Goal: Task Accomplishment & Management: Manage account settings

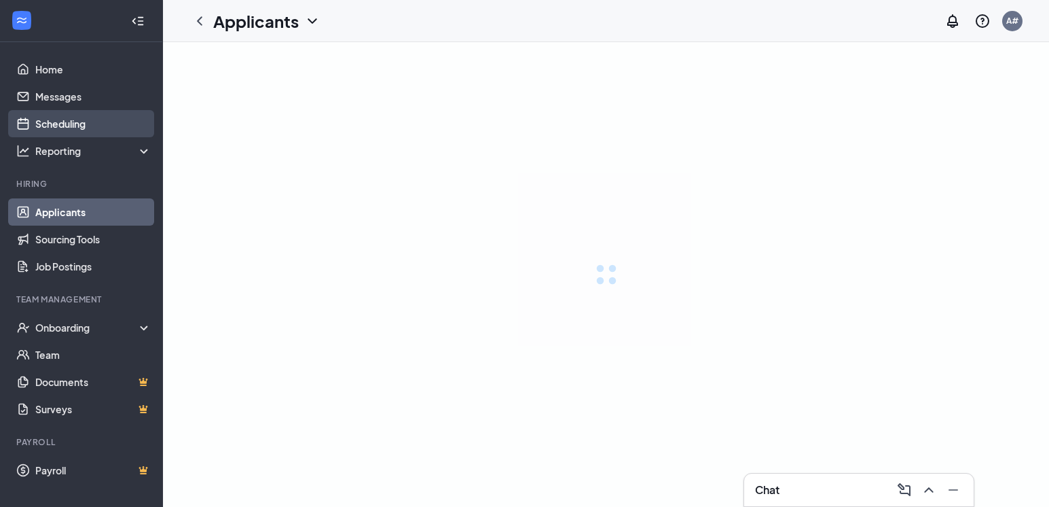
click at [60, 120] on link "Scheduling" at bounding box center [93, 123] width 116 height 27
click at [57, 126] on link "Scheduling" at bounding box center [93, 123] width 116 height 27
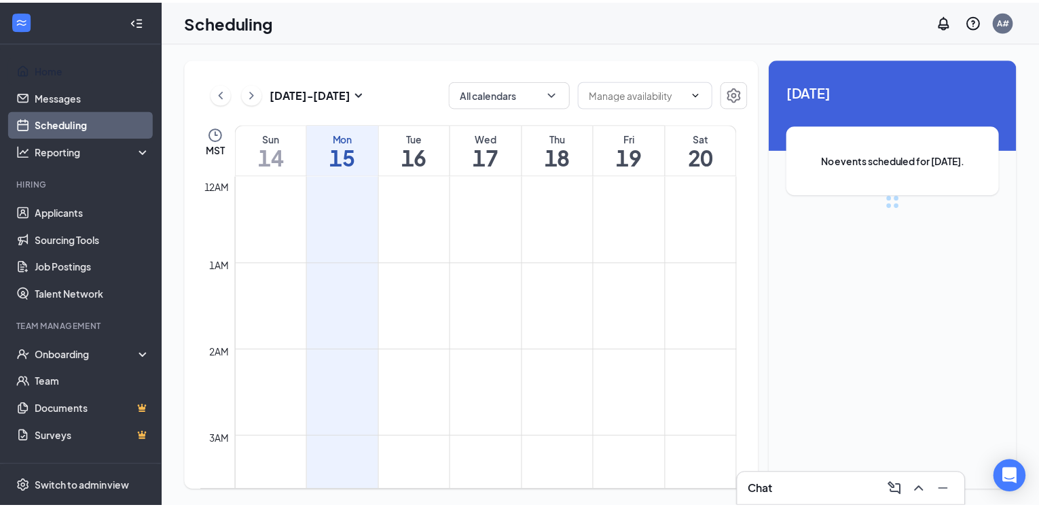
scroll to position [668, 0]
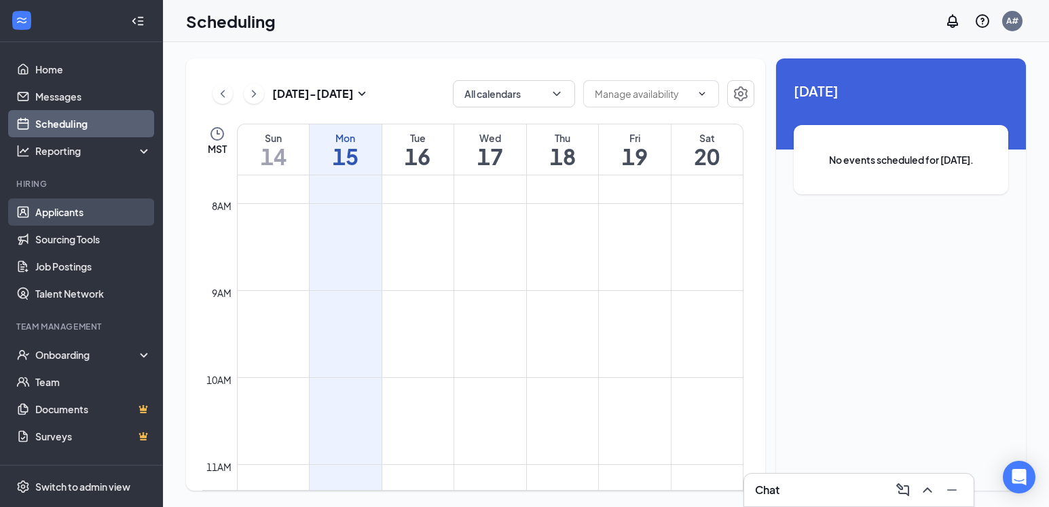
click at [54, 224] on link "Applicants" at bounding box center [93, 211] width 116 height 27
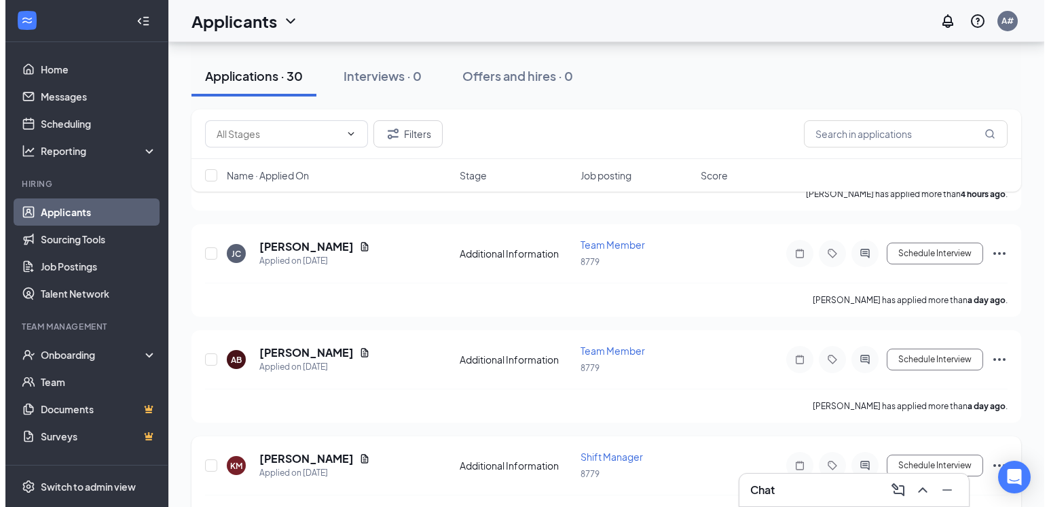
scroll to position [340, 0]
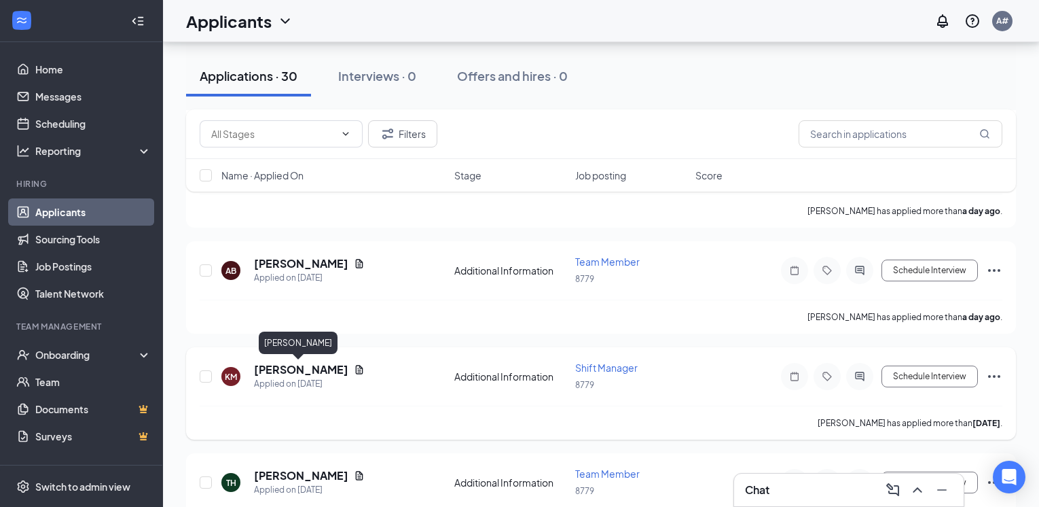
click at [302, 369] on h5 "[PERSON_NAME]" at bounding box center [301, 369] width 94 height 15
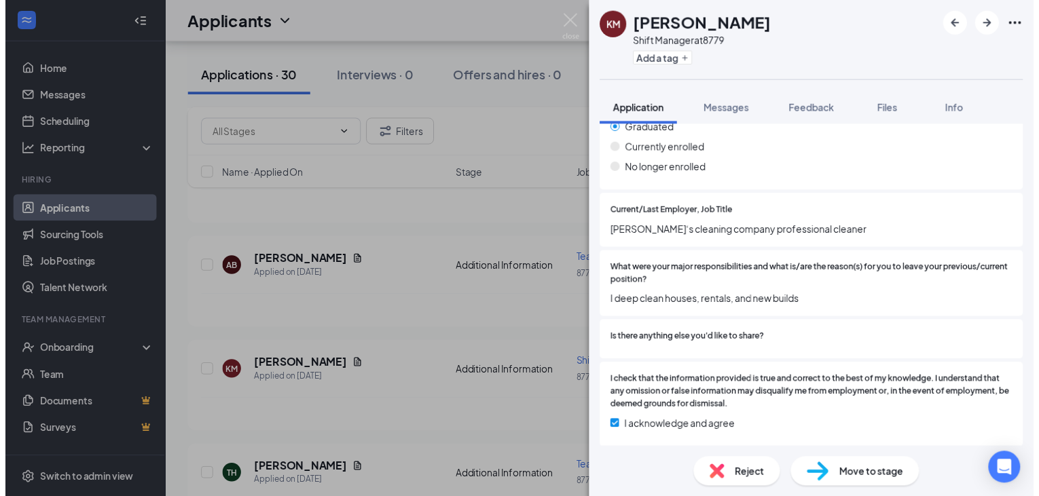
scroll to position [1159, 0]
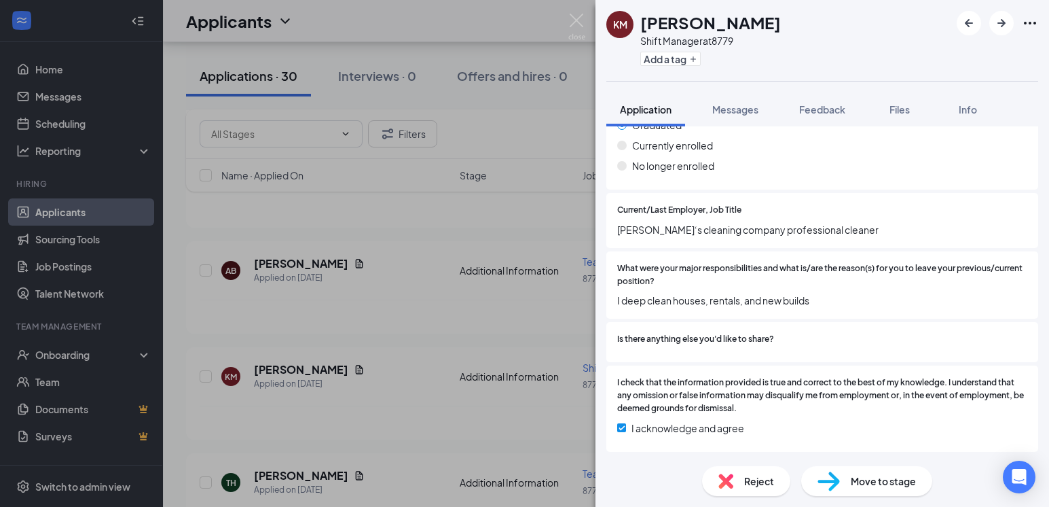
click at [517, 136] on div "KM [PERSON_NAME] Shift Manager at 8779 Add a tag Application Messages Feedback …" at bounding box center [524, 253] width 1049 height 507
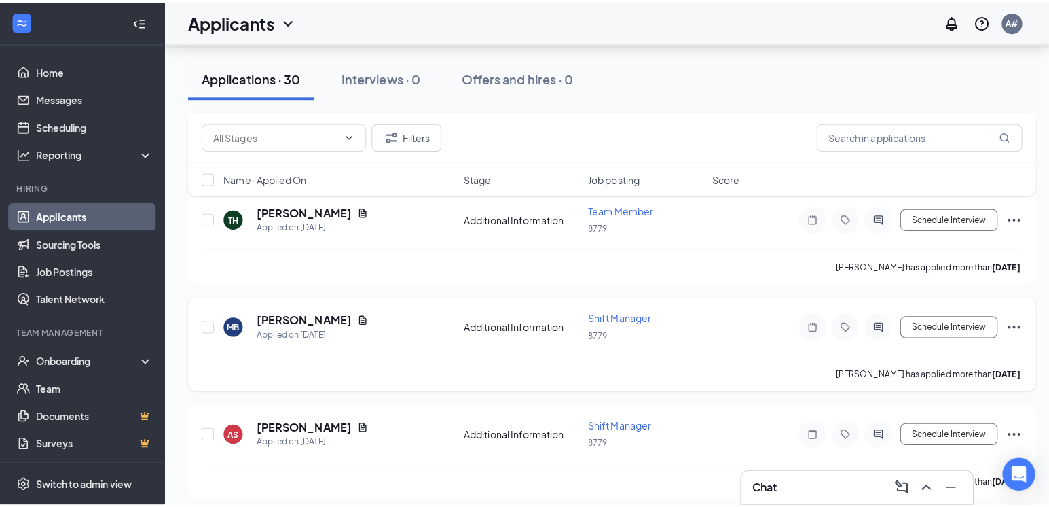
scroll to position [611, 0]
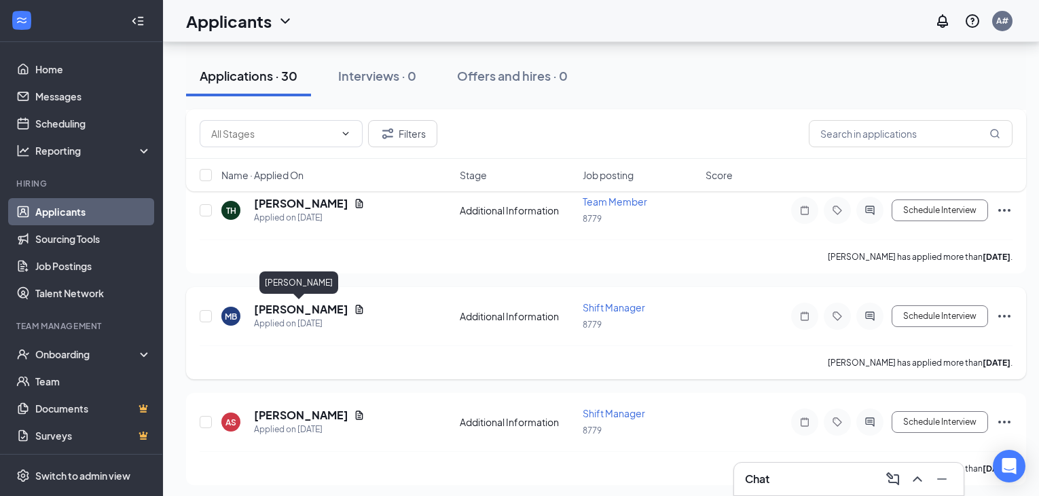
click at [277, 312] on h5 "[PERSON_NAME]" at bounding box center [301, 309] width 94 height 15
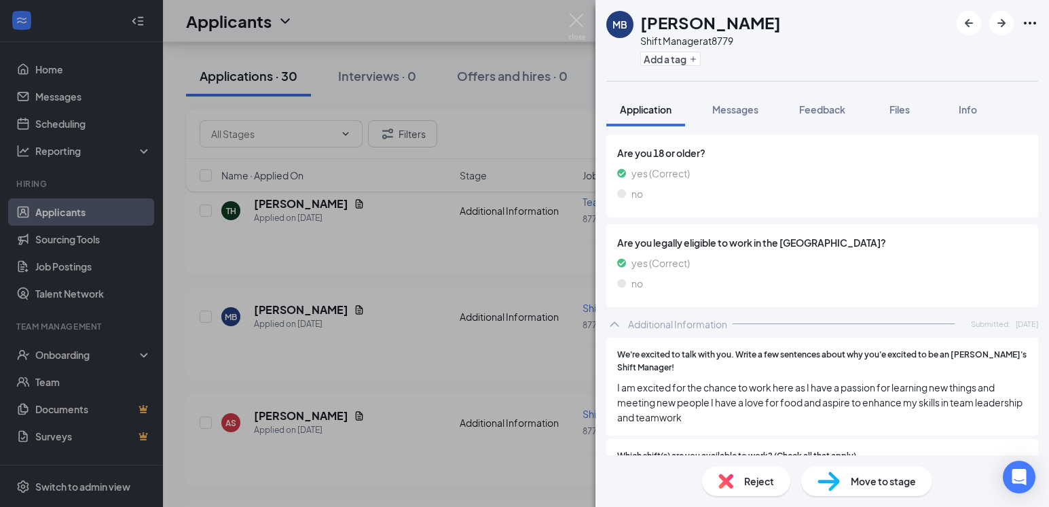
scroll to position [611, 0]
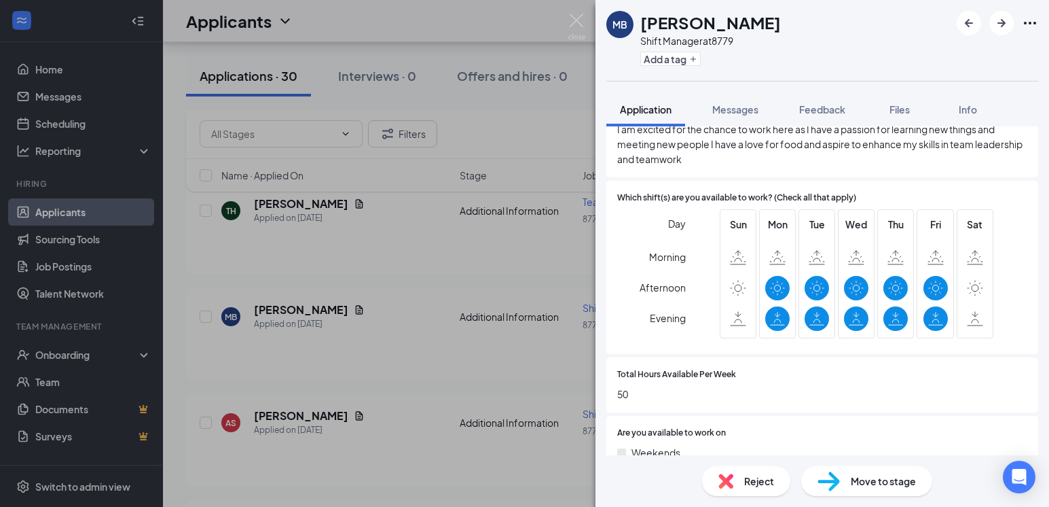
click at [176, 136] on div "MB [PERSON_NAME] Shift Manager at 8779 Add a tag Application Messages Feedback …" at bounding box center [524, 253] width 1049 height 507
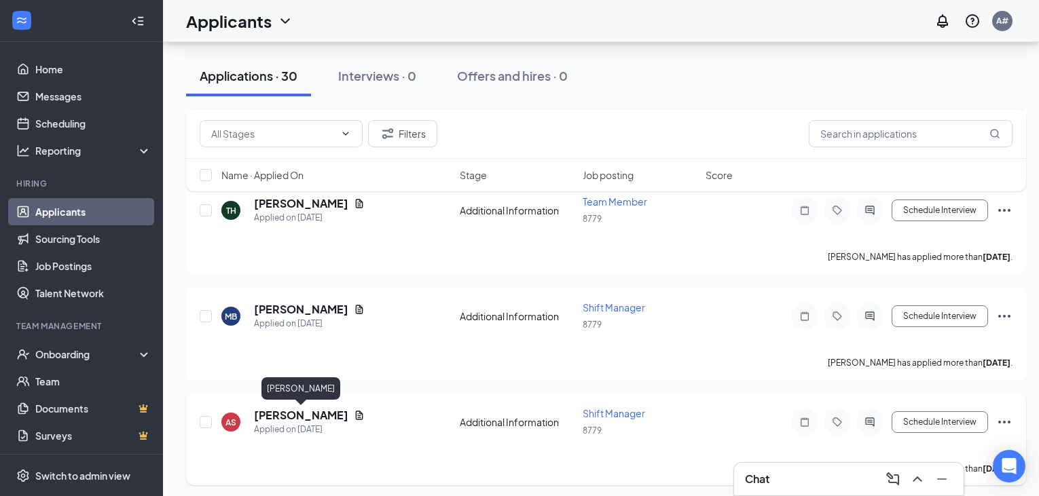
click at [296, 418] on h5 "[PERSON_NAME]" at bounding box center [301, 415] width 94 height 15
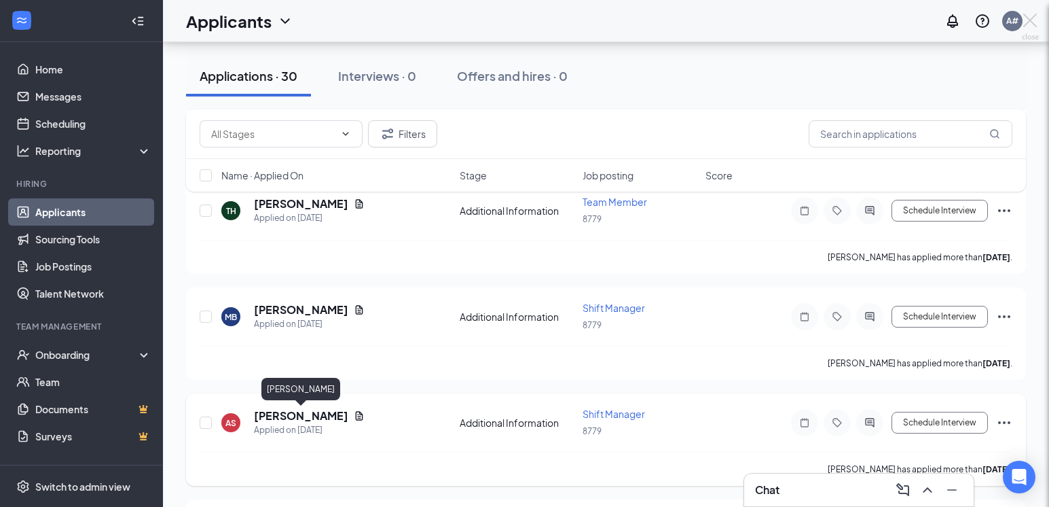
click at [296, 418] on div at bounding box center [524, 253] width 1049 height 507
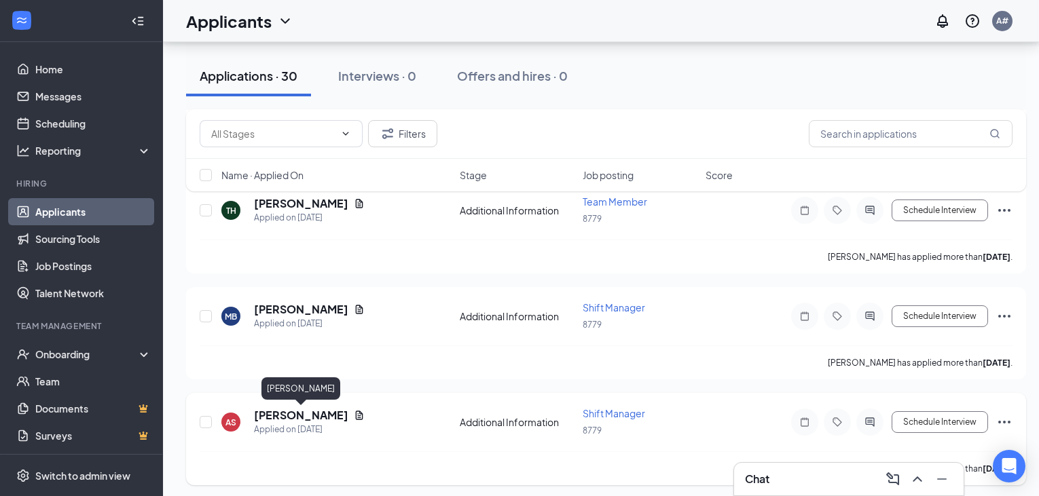
click at [321, 420] on h5 "[PERSON_NAME]" at bounding box center [301, 415] width 94 height 15
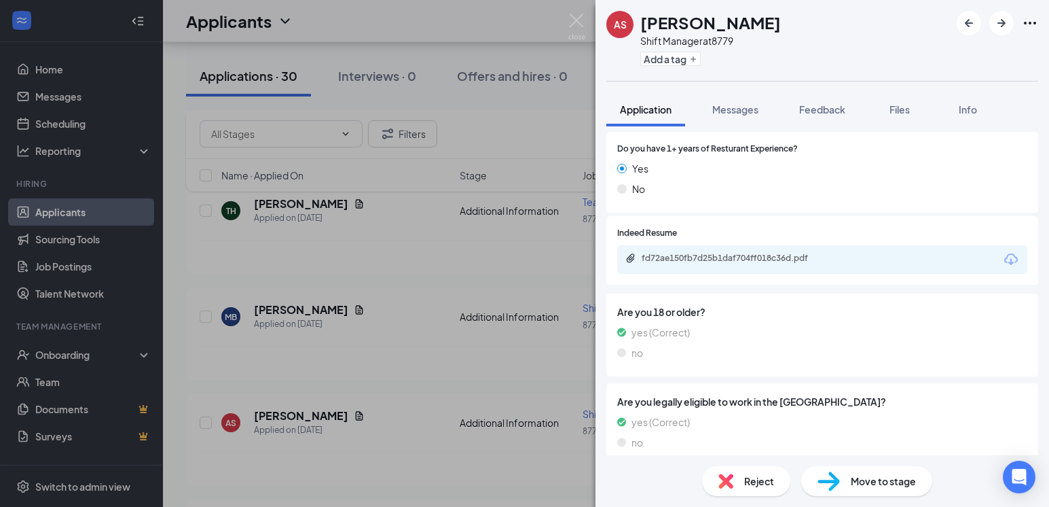
scroll to position [208, 0]
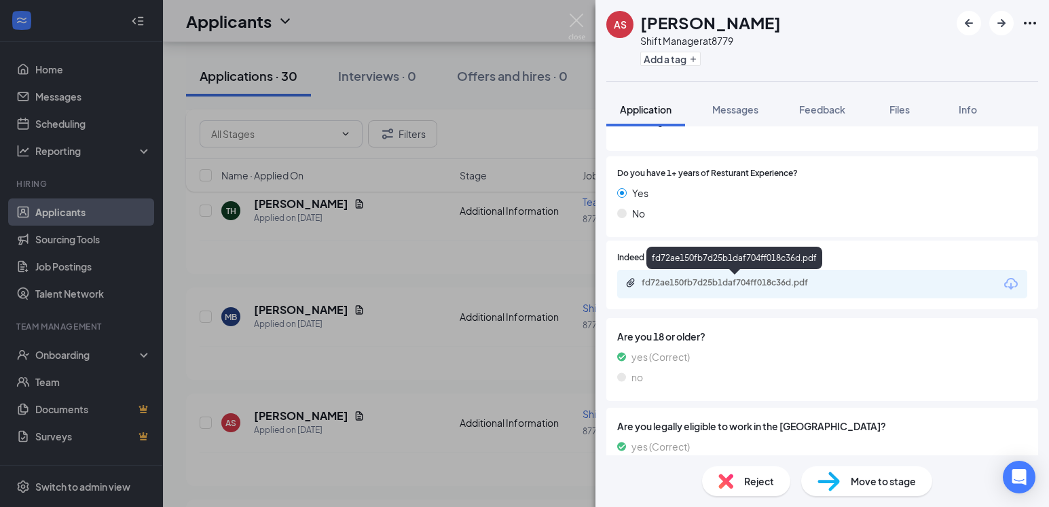
click at [693, 289] on div "fd72ae150fb7d25b1daf704ff018c36d.pdf" at bounding box center [735, 283] width 220 height 13
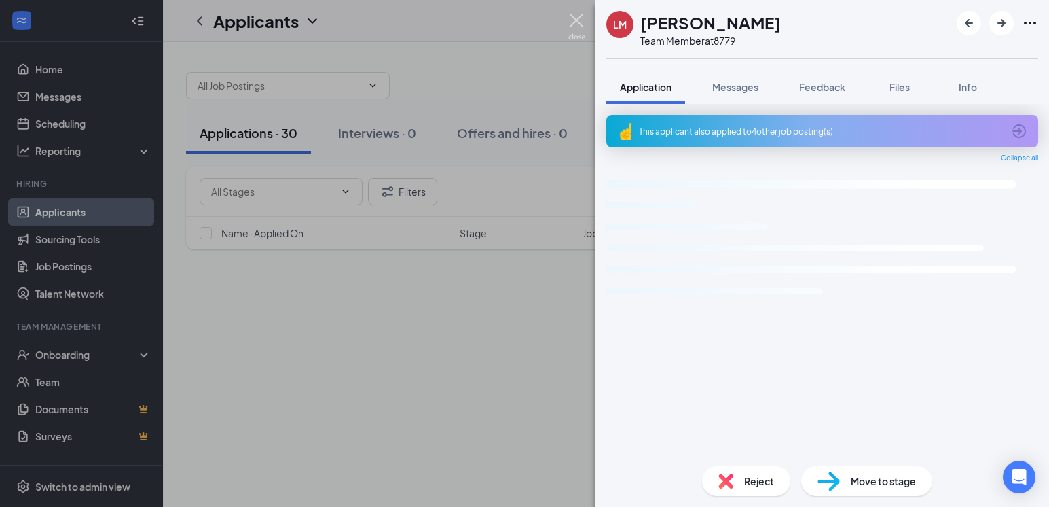
click at [575, 19] on img at bounding box center [576, 27] width 17 height 26
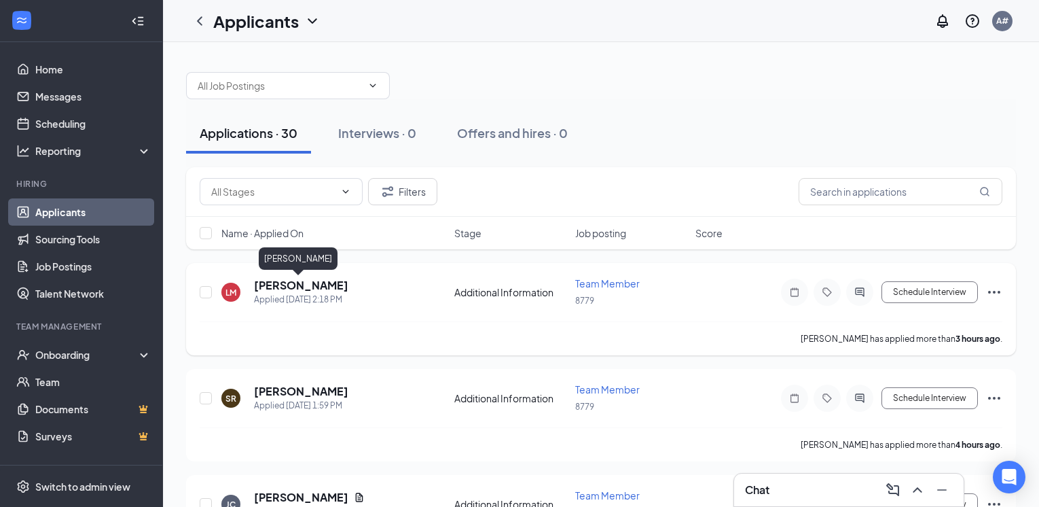
click at [263, 289] on h5 "[PERSON_NAME]" at bounding box center [301, 285] width 94 height 15
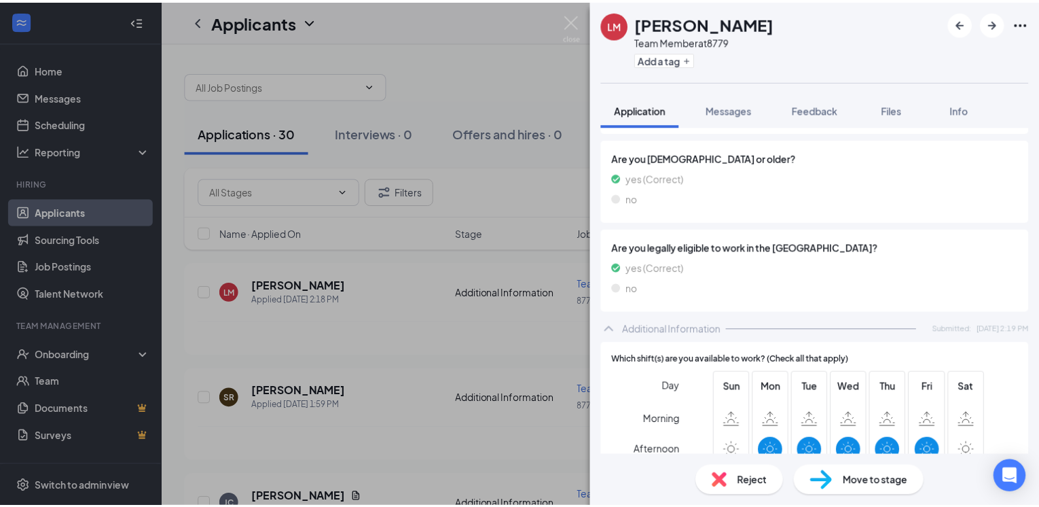
scroll to position [407, 0]
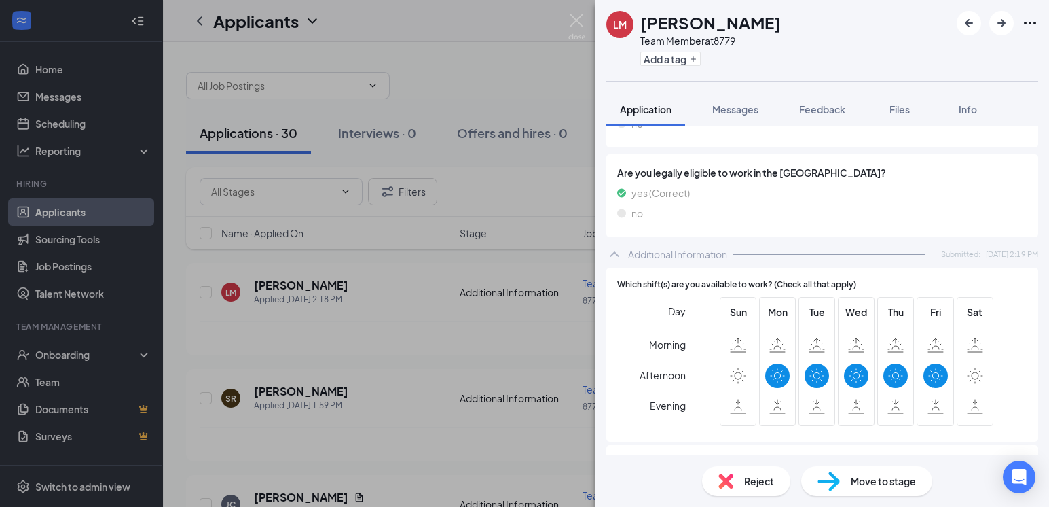
click at [366, 262] on div "[PERSON_NAME] Team Member at 8779 Add a tag Application Messages Feedback Files…" at bounding box center [524, 253] width 1049 height 507
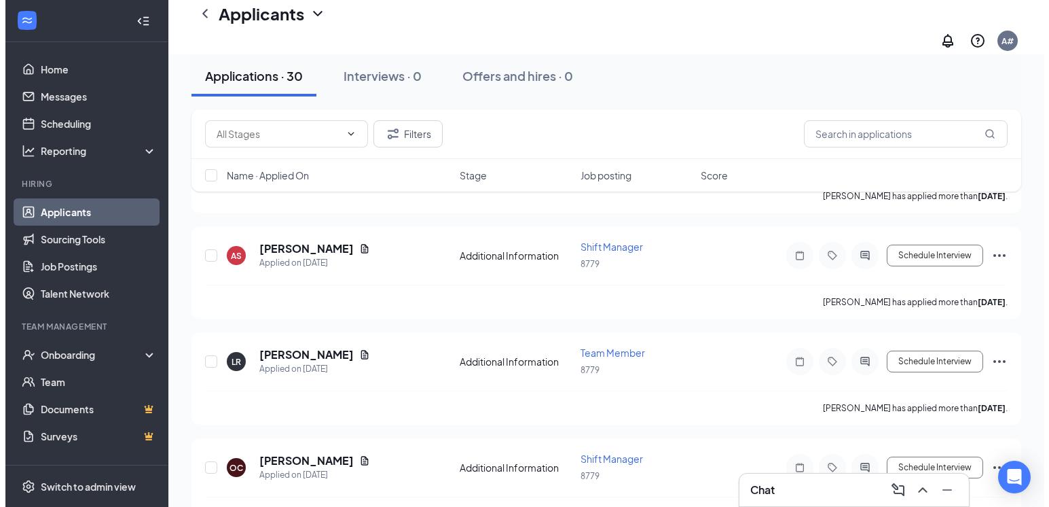
scroll to position [815, 0]
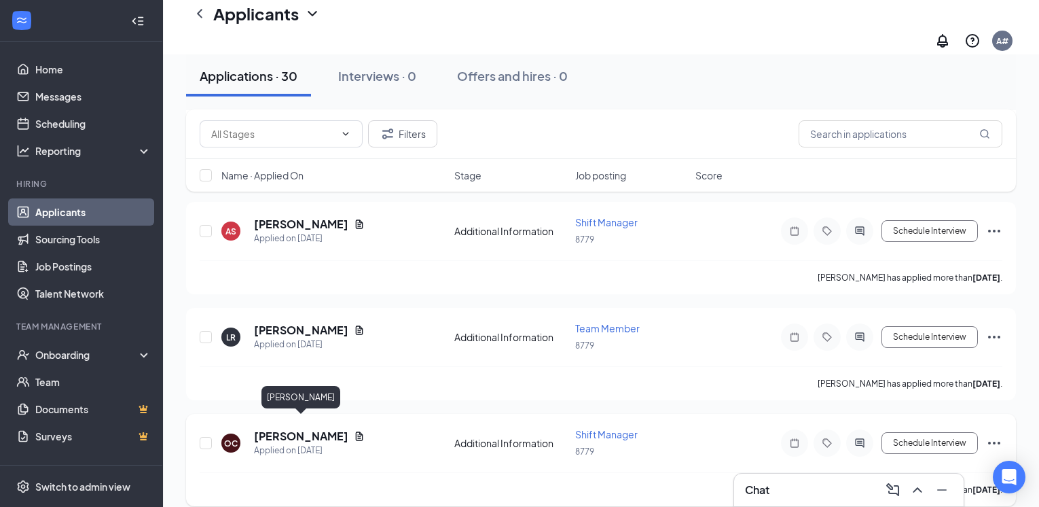
click at [285, 428] on h5 "[PERSON_NAME]" at bounding box center [301, 435] width 94 height 15
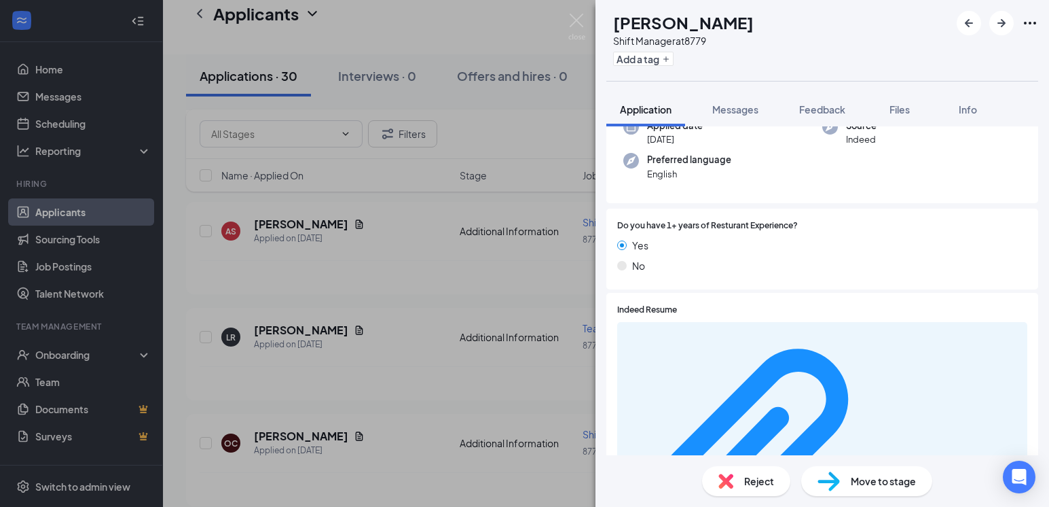
scroll to position [136, 0]
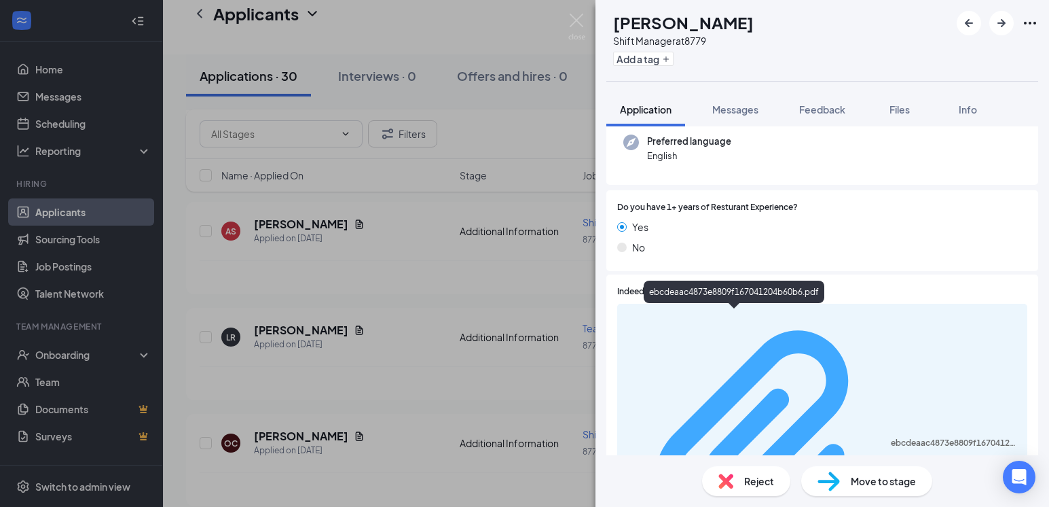
click at [891, 437] on div "ebcdeaac4873e8809f167041204b60b6.pdf" at bounding box center [955, 442] width 128 height 11
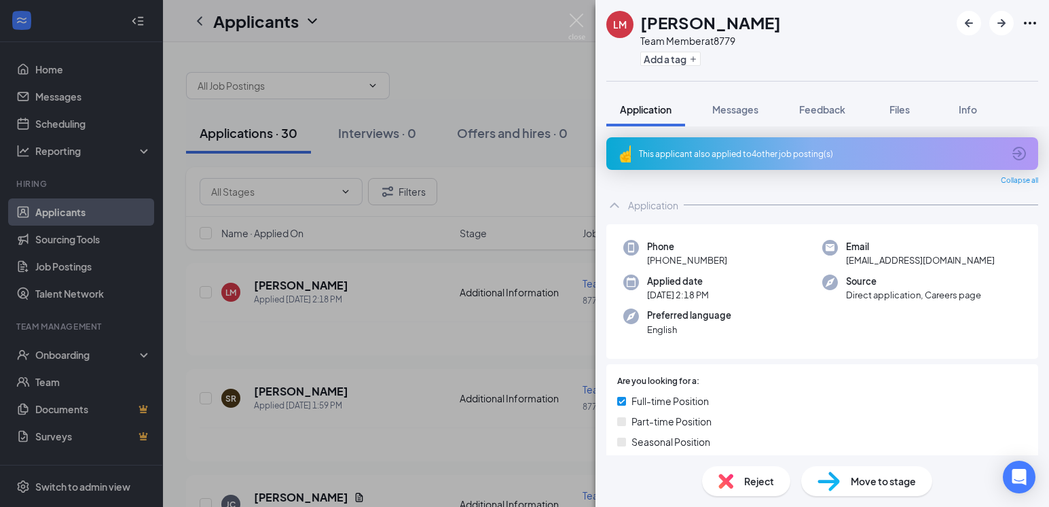
click at [363, 239] on div "[PERSON_NAME] Team Member at 8779 Add a tag Application Messages Feedback Files…" at bounding box center [524, 253] width 1049 height 507
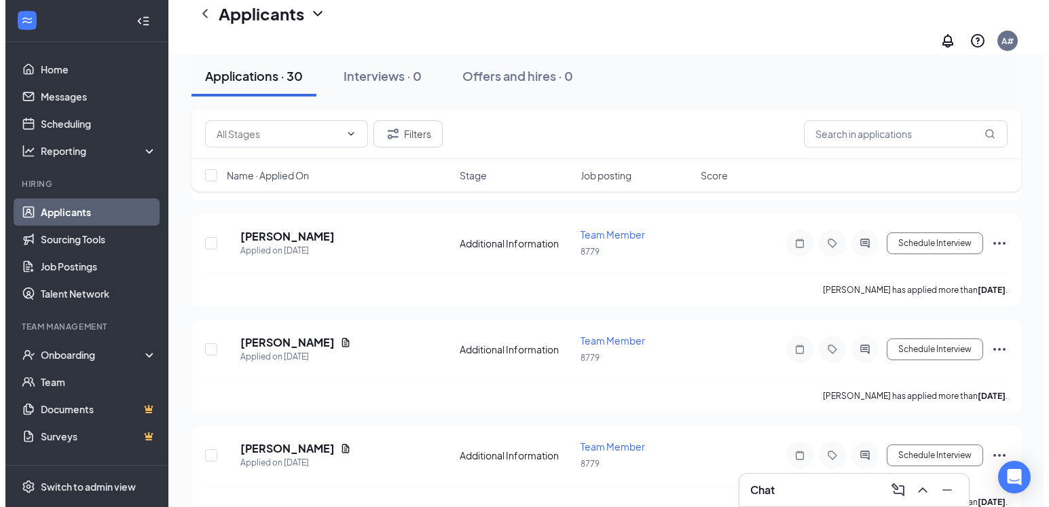
scroll to position [1426, 0]
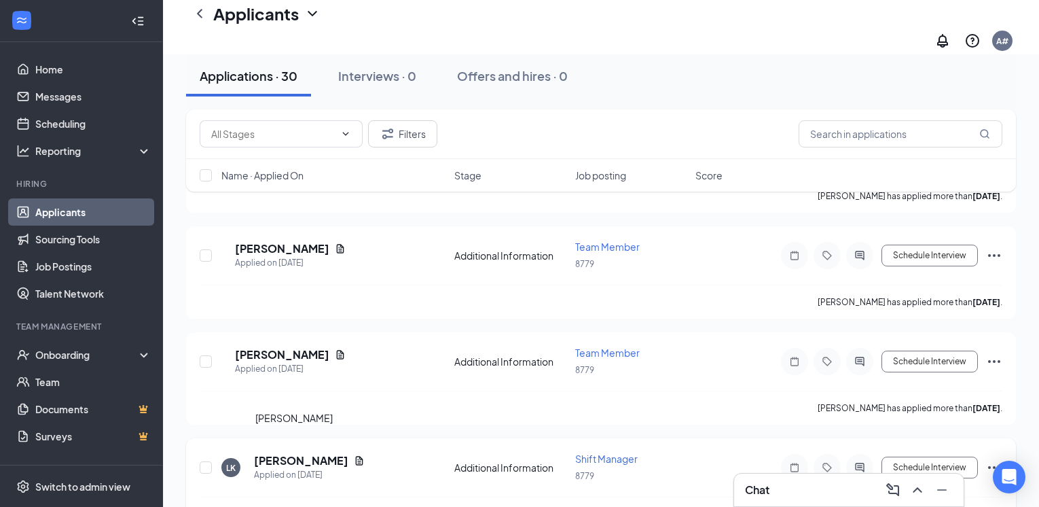
click at [270, 453] on h5 "[PERSON_NAME]" at bounding box center [301, 460] width 94 height 15
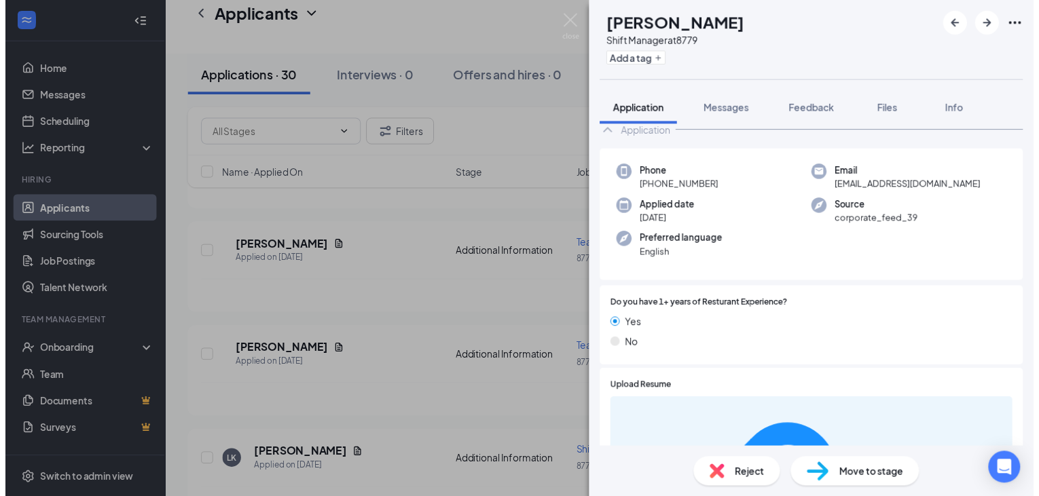
scroll to position [11, 0]
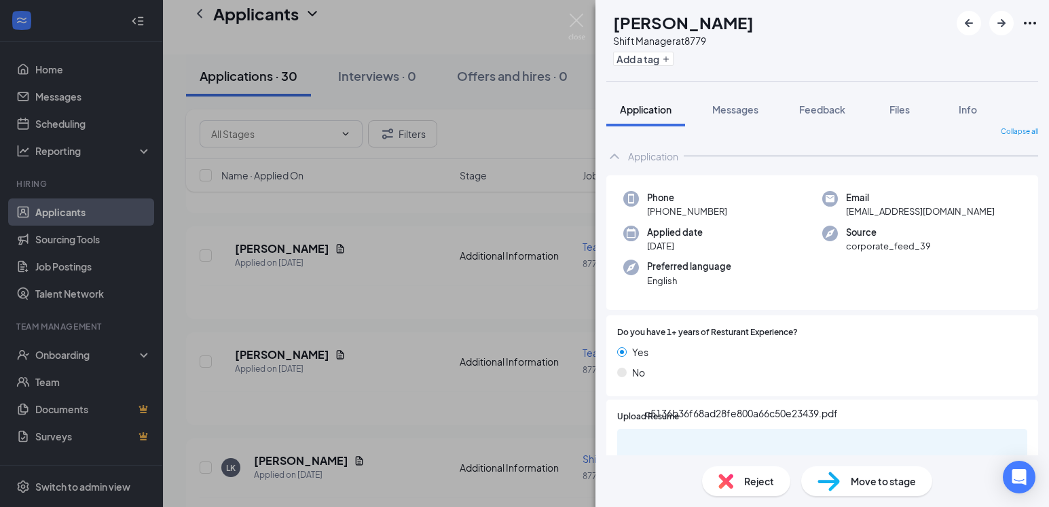
drag, startPoint x: 428, startPoint y: 25, endPoint x: 604, endPoint y: 24, distance: 175.9
click at [429, 25] on div "LK Lara Koot Shift Manager at 8779 Add a tag Application Messages Feedback File…" at bounding box center [524, 253] width 1049 height 507
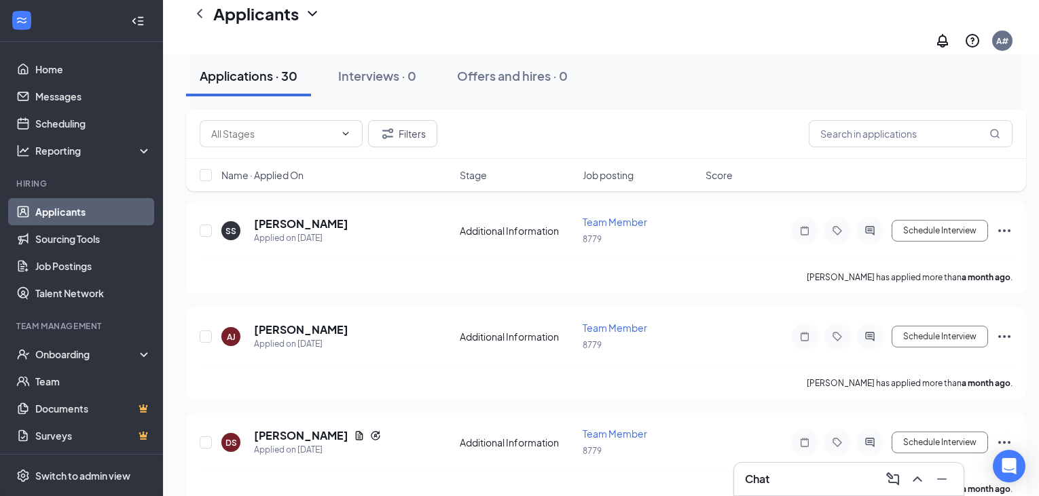
scroll to position [2947, 0]
